Goal: Transaction & Acquisition: Purchase product/service

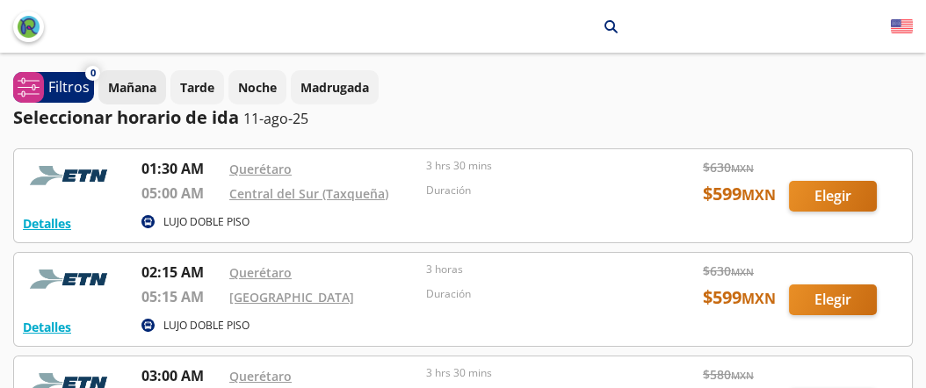
click at [137, 94] on p "Mañana" at bounding box center [132, 87] width 48 height 18
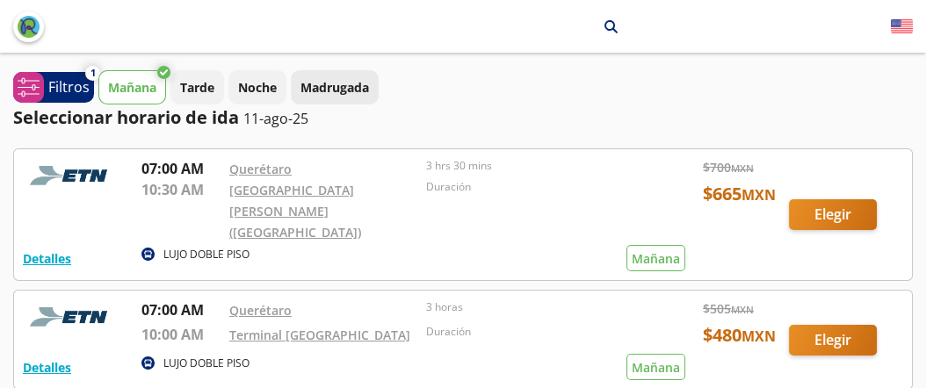
click at [334, 94] on p "Madrugada" at bounding box center [335, 87] width 69 height 18
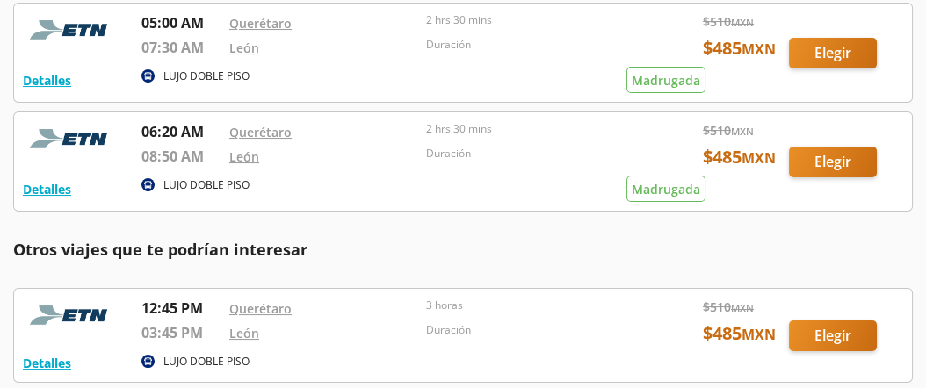
scroll to position [421, 0]
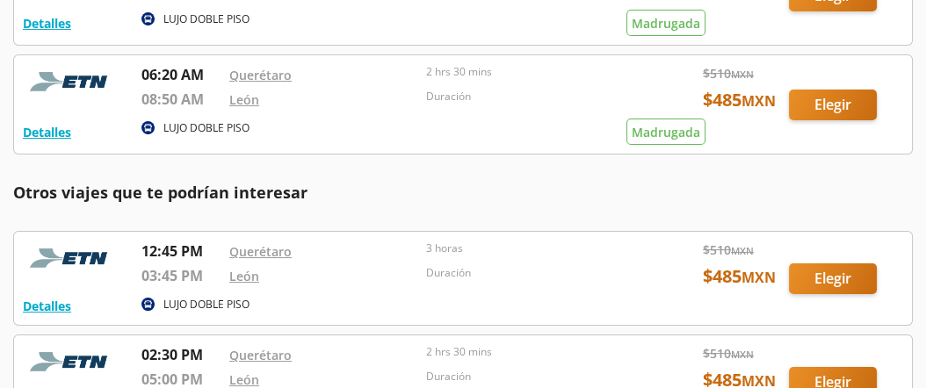
click at [835, 101] on div at bounding box center [463, 104] width 898 height 98
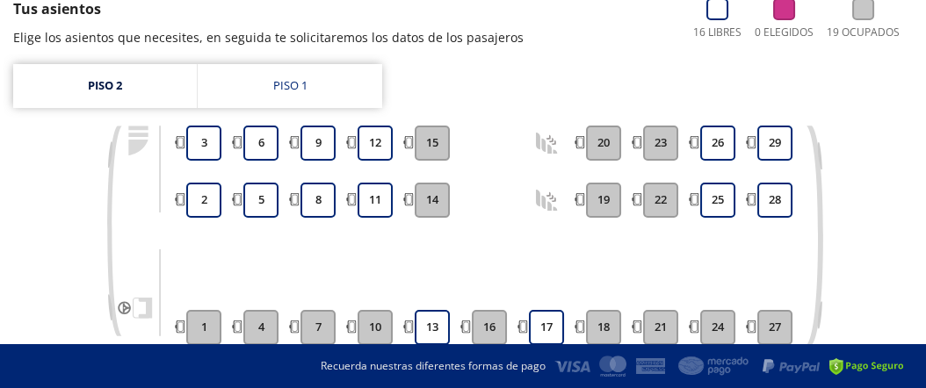
scroll to position [211, 0]
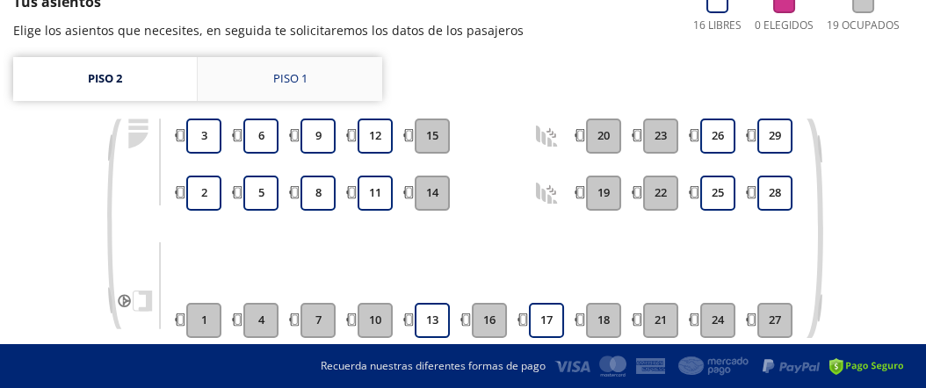
click at [293, 76] on div "Piso 1" at bounding box center [290, 79] width 34 height 18
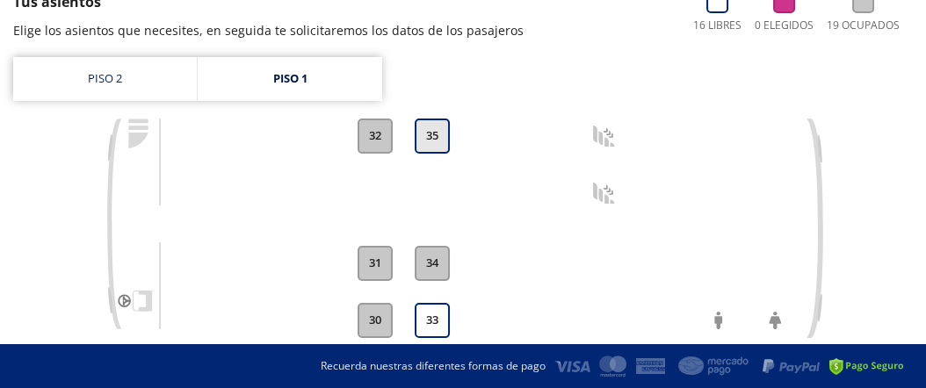
click at [438, 134] on button "35" at bounding box center [432, 136] width 35 height 35
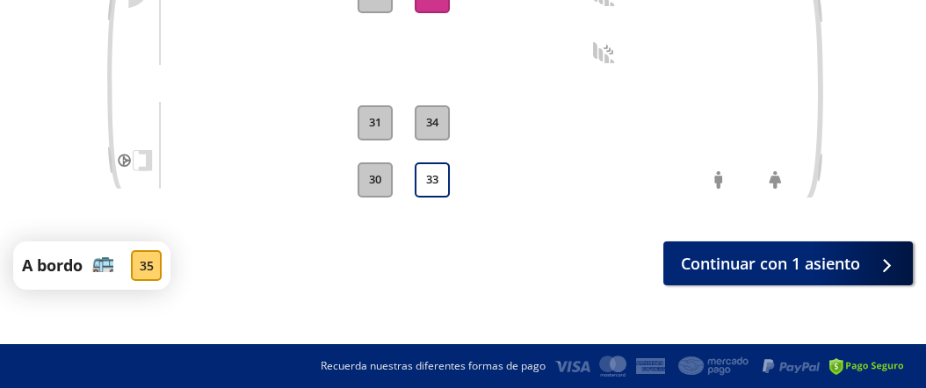
scroll to position [362, 0]
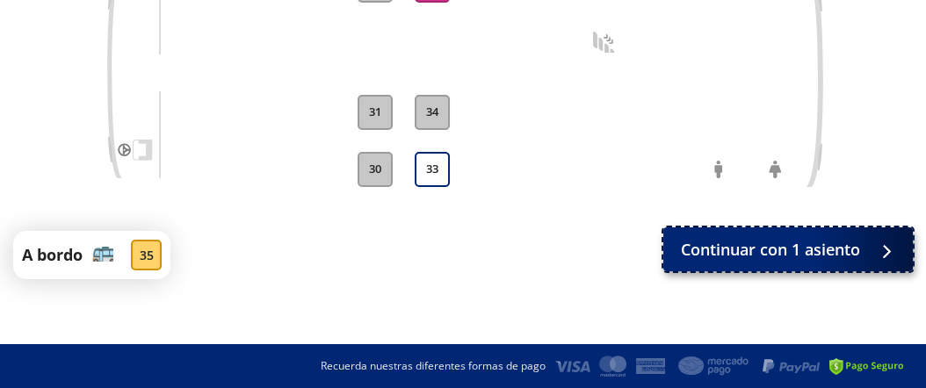
click at [857, 250] on span "Continuar con 1 asiento" at bounding box center [770, 250] width 179 height 24
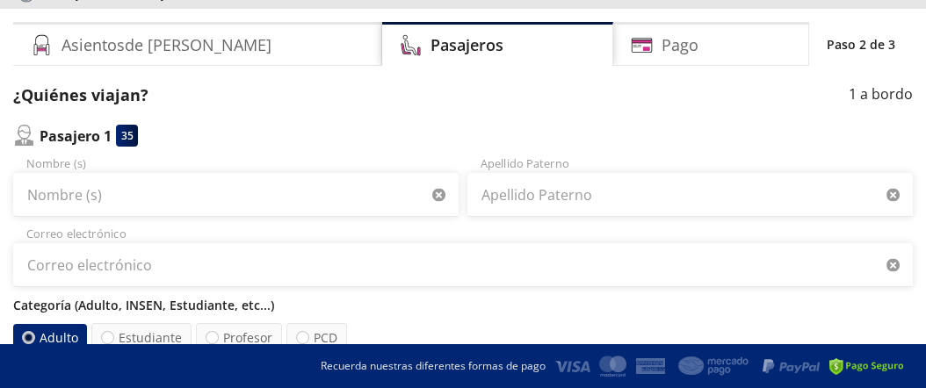
scroll to position [141, 0]
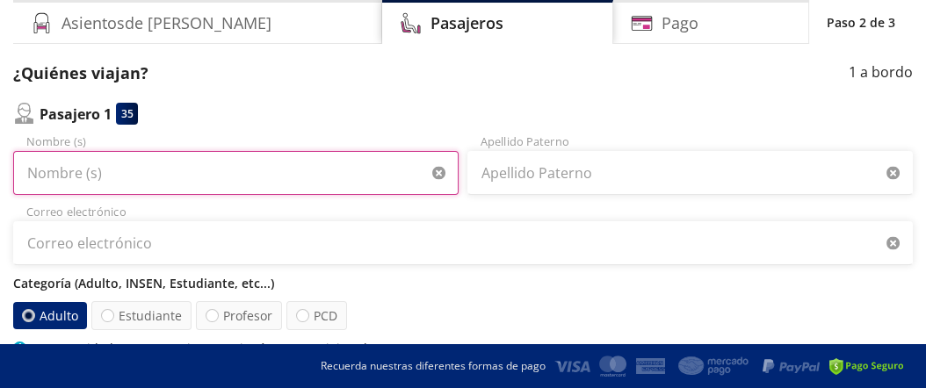
click at [127, 170] on input "Nombre (s)" at bounding box center [235, 173] width 445 height 44
type input "MARTELENA"
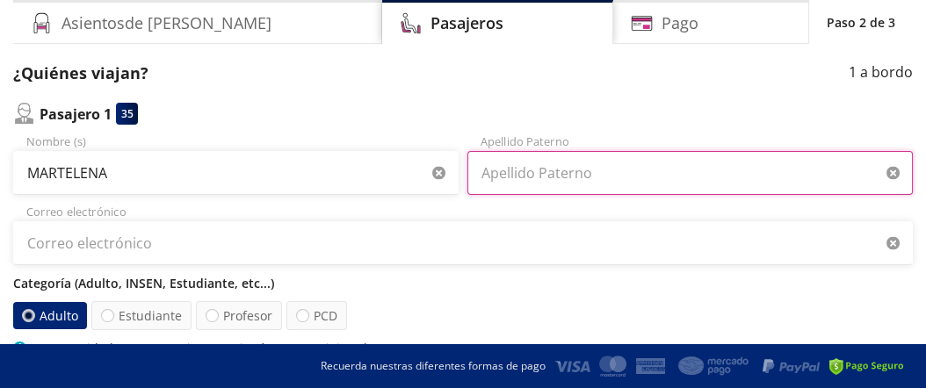
click at [540, 182] on input "Apellido Paterno" at bounding box center [689, 173] width 445 height 44
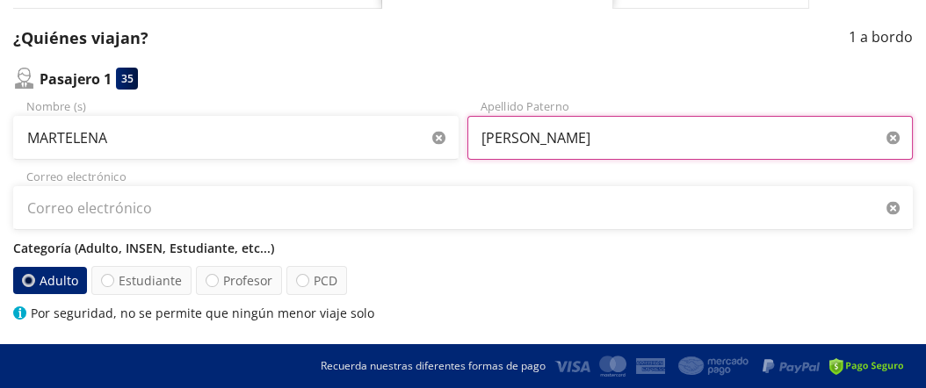
type input "RUIZ ARIAS"
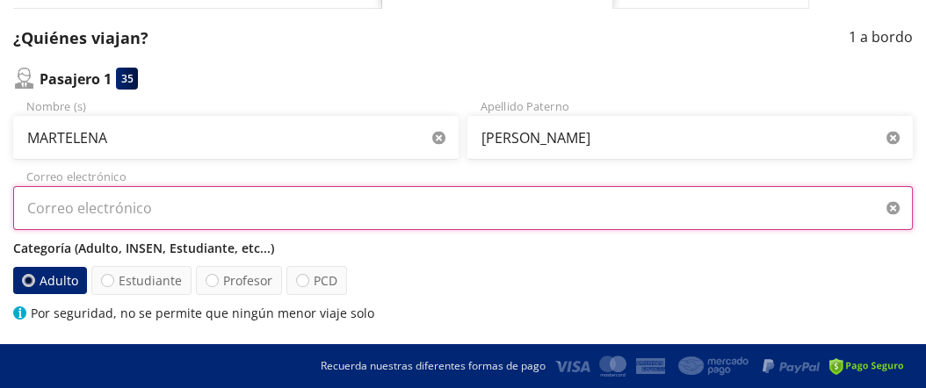
click at [134, 207] on input "Correo electrónico" at bounding box center [463, 208] width 900 height 44
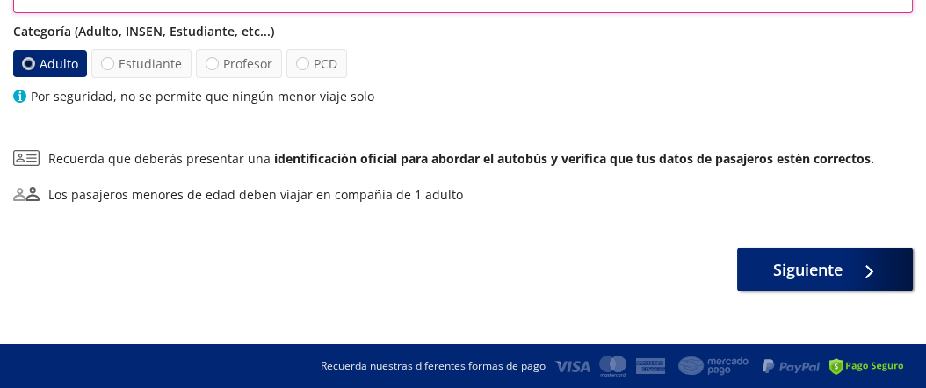
scroll to position [404, 0]
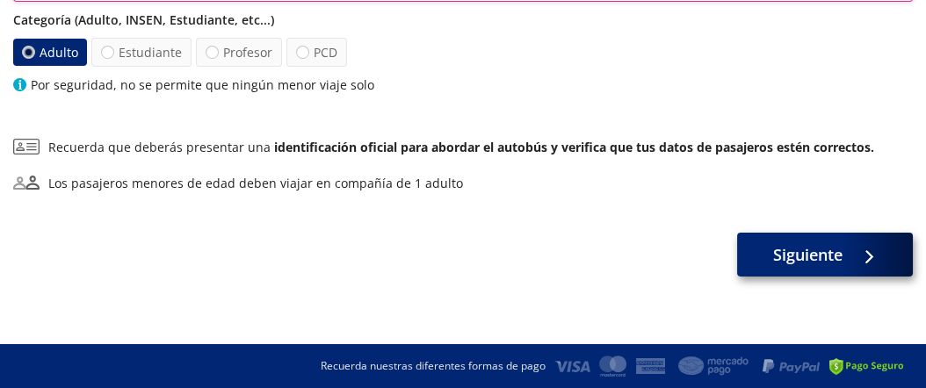
type input "martelena.ruiz@gmail.com"
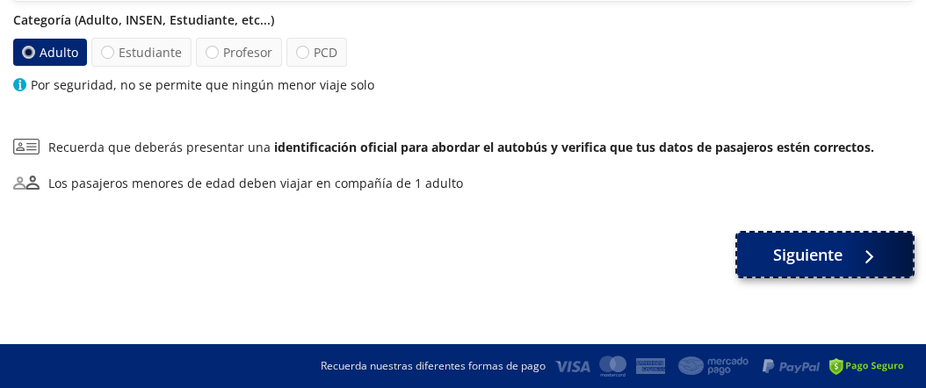
click at [820, 257] on span "Siguiente" at bounding box center [807, 255] width 69 height 24
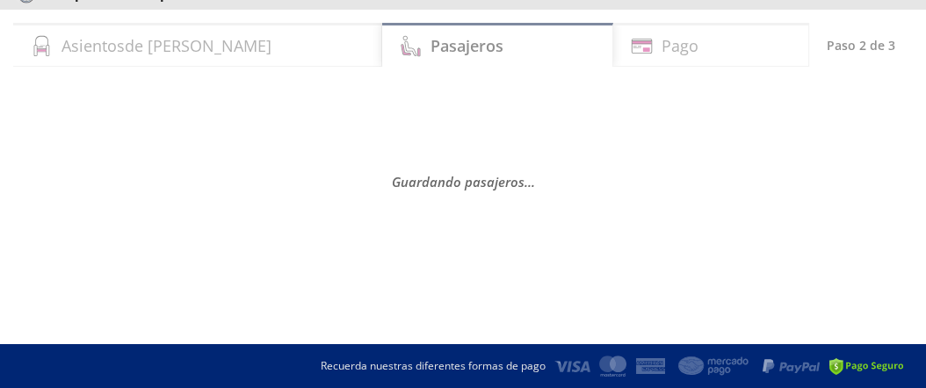
scroll to position [0, 0]
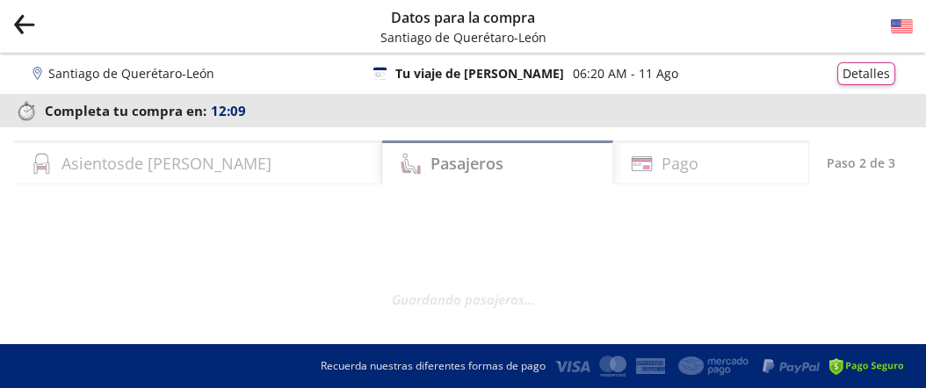
select select "MX"
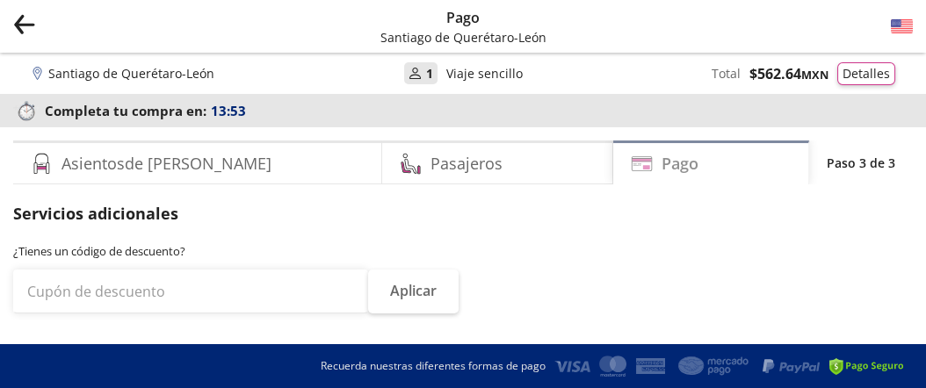
click at [699, 166] on div "Pago" at bounding box center [711, 163] width 196 height 44
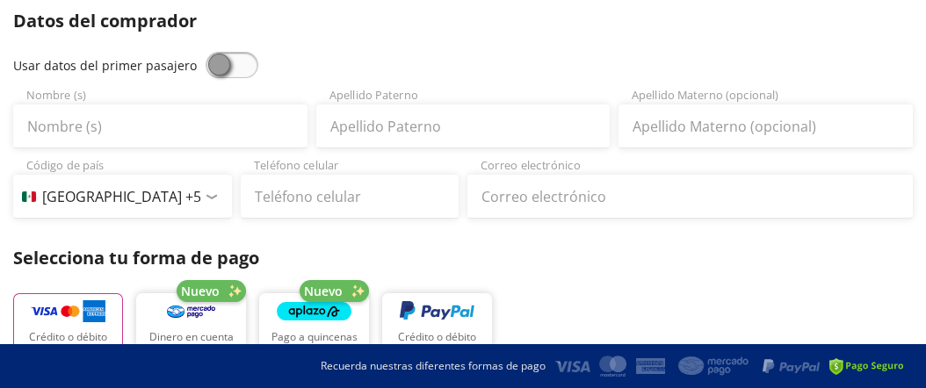
scroll to position [361, 0]
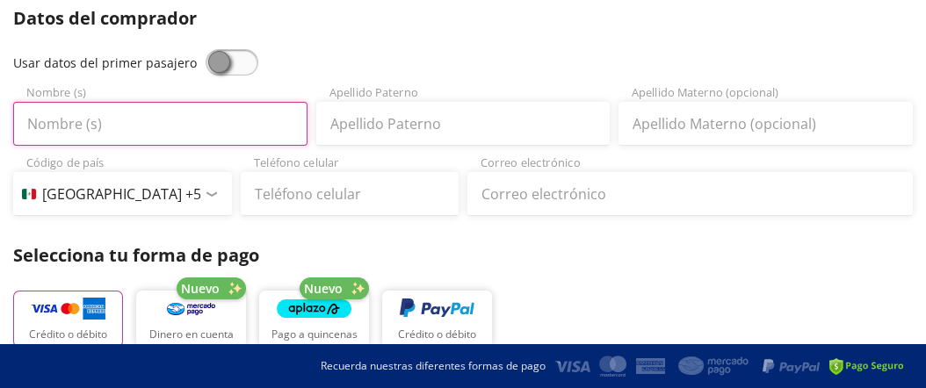
click at [95, 128] on input "Nombre (s)" at bounding box center [160, 124] width 294 height 44
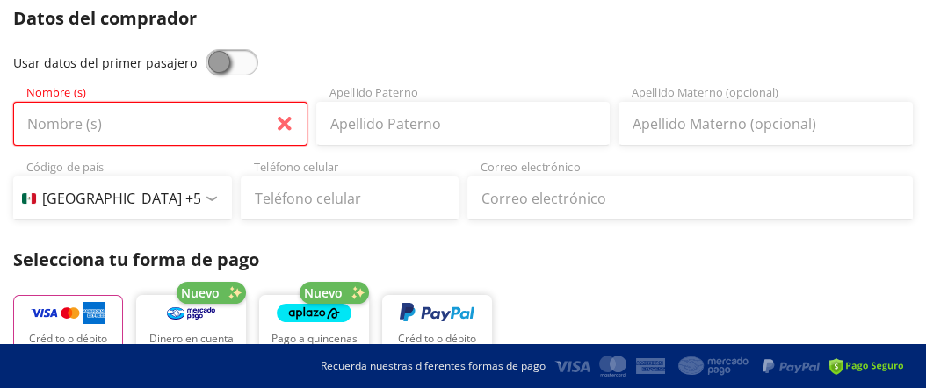
type input "MARTHA ELENA"
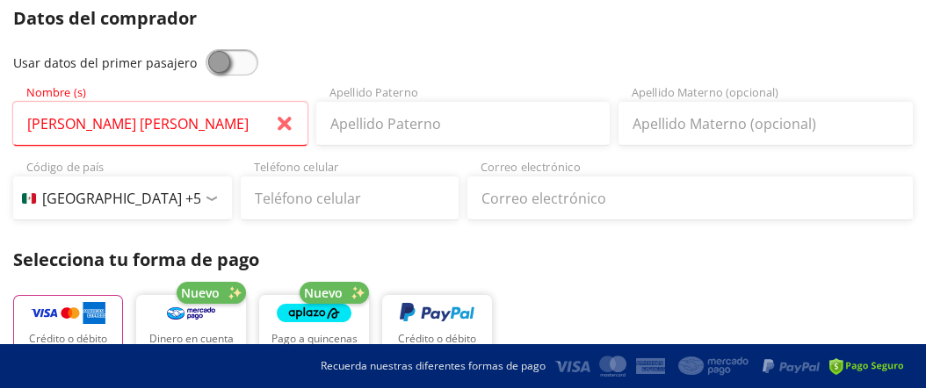
type input "MARTHA ELENA ARIAS SIERRA"
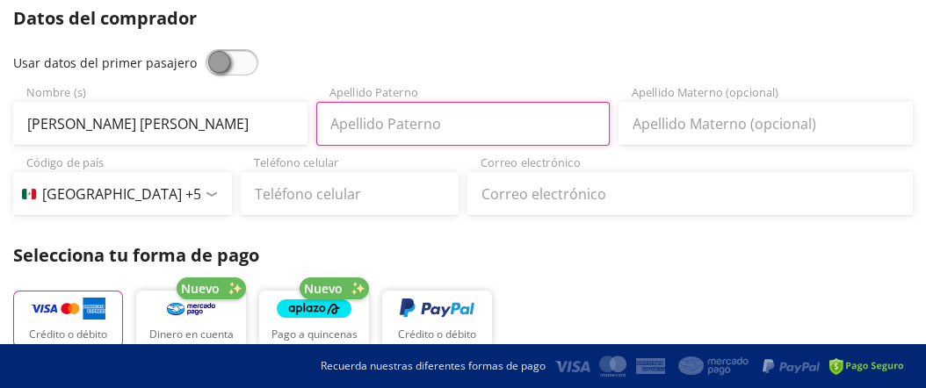
click at [426, 132] on input "Apellido Paterno" at bounding box center [463, 124] width 294 height 44
type input "ARIAS"
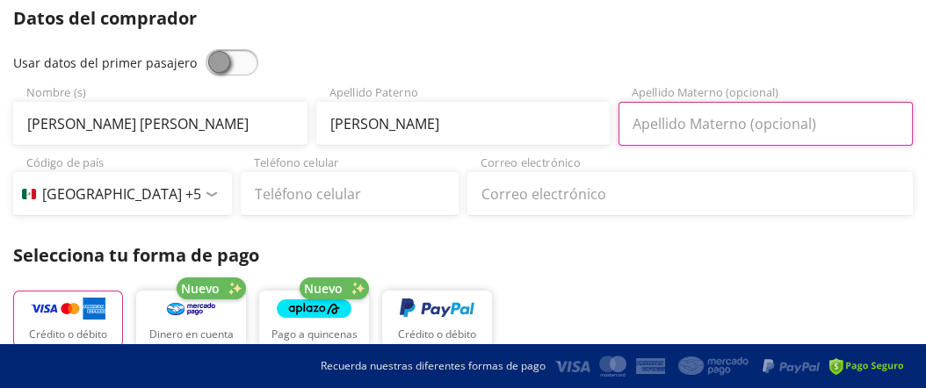
type input "Sierra"
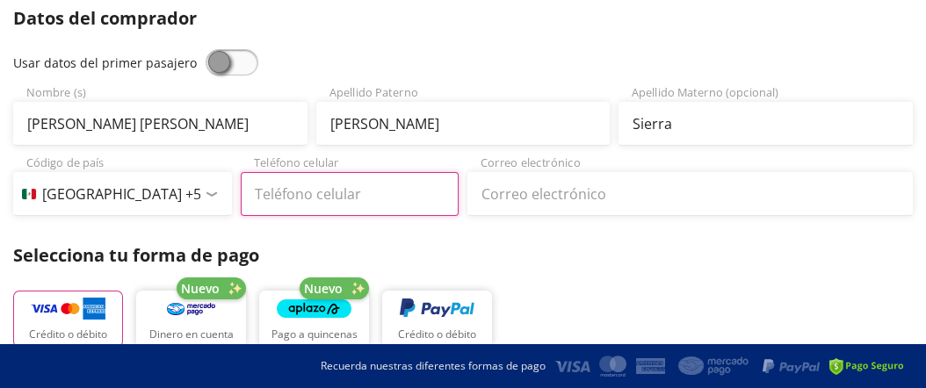
type input "477 752 4046"
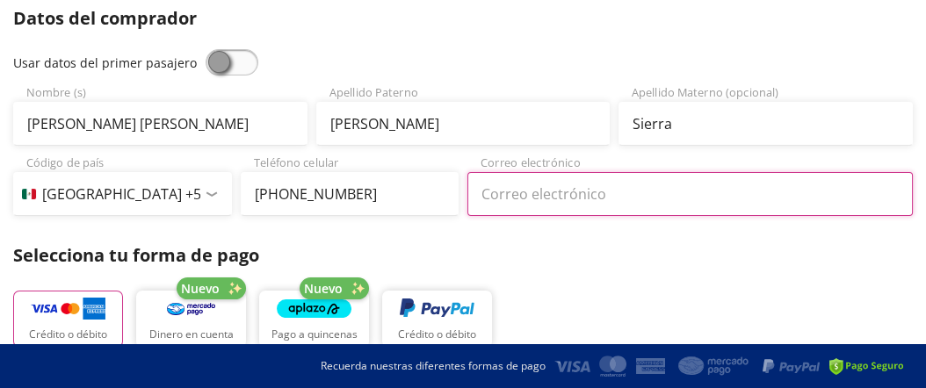
type input "tauch81@gmail.com"
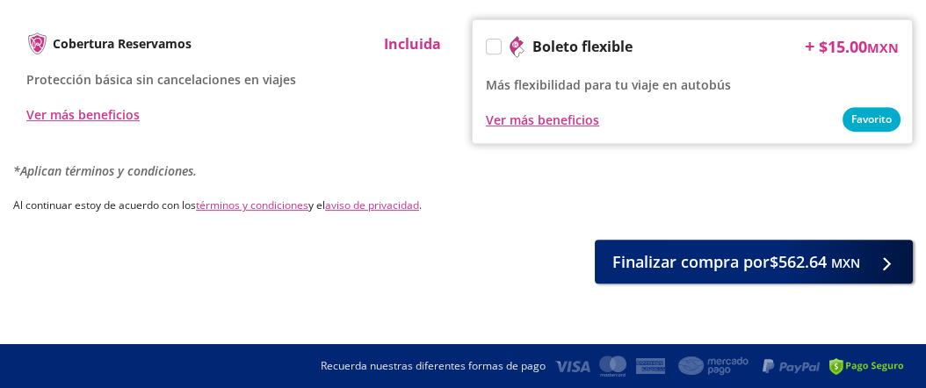
scroll to position [1197, 0]
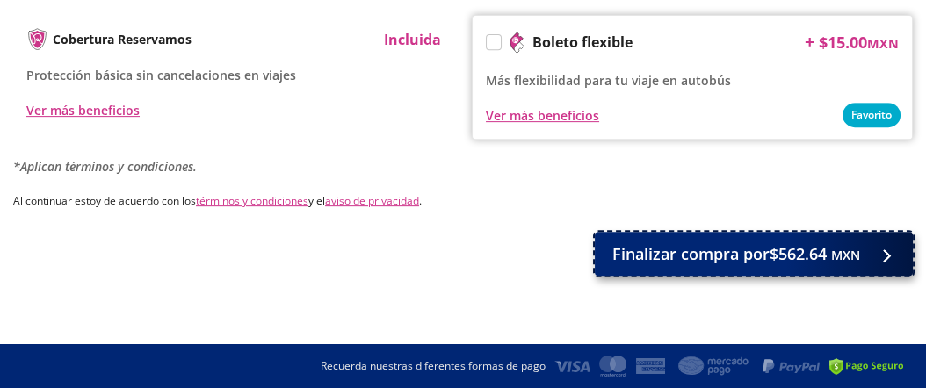
click at [832, 254] on small "MXN" at bounding box center [845, 255] width 29 height 17
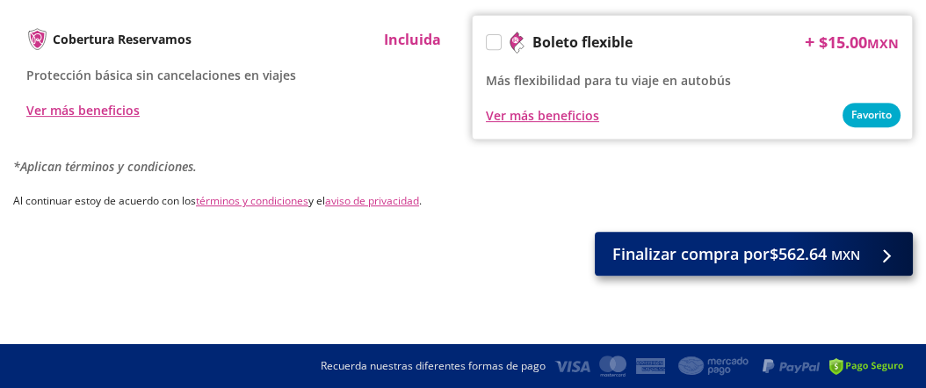
scroll to position [0, 0]
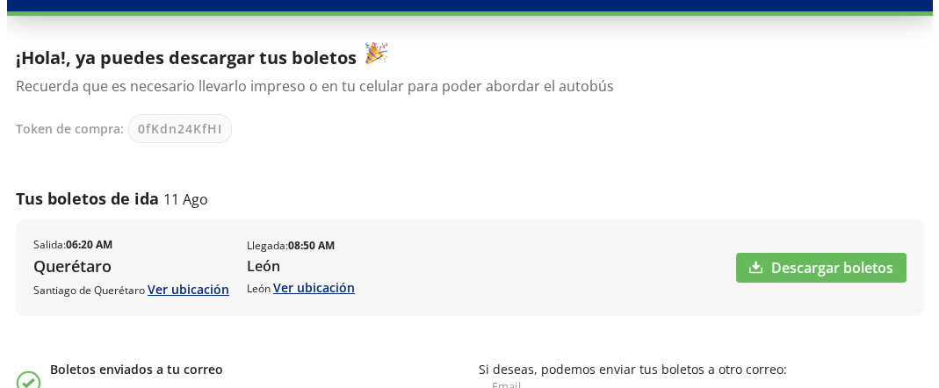
scroll to position [140, 0]
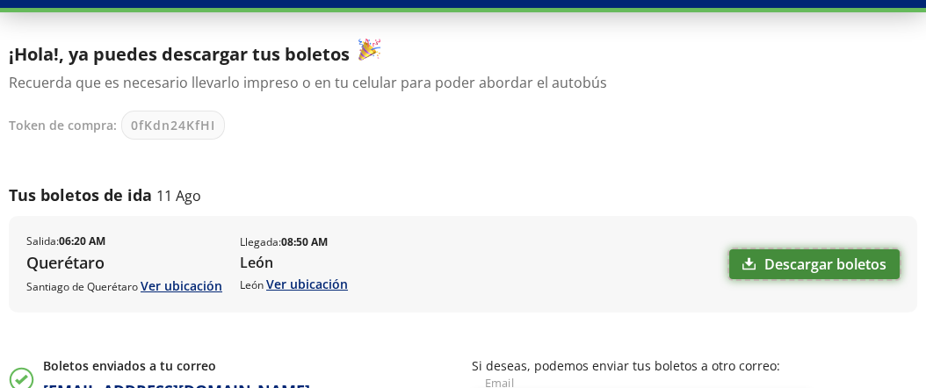
click at [764, 262] on link "Descargar boletos" at bounding box center [814, 265] width 170 height 30
